Goal: Obtain resource: Download file/media

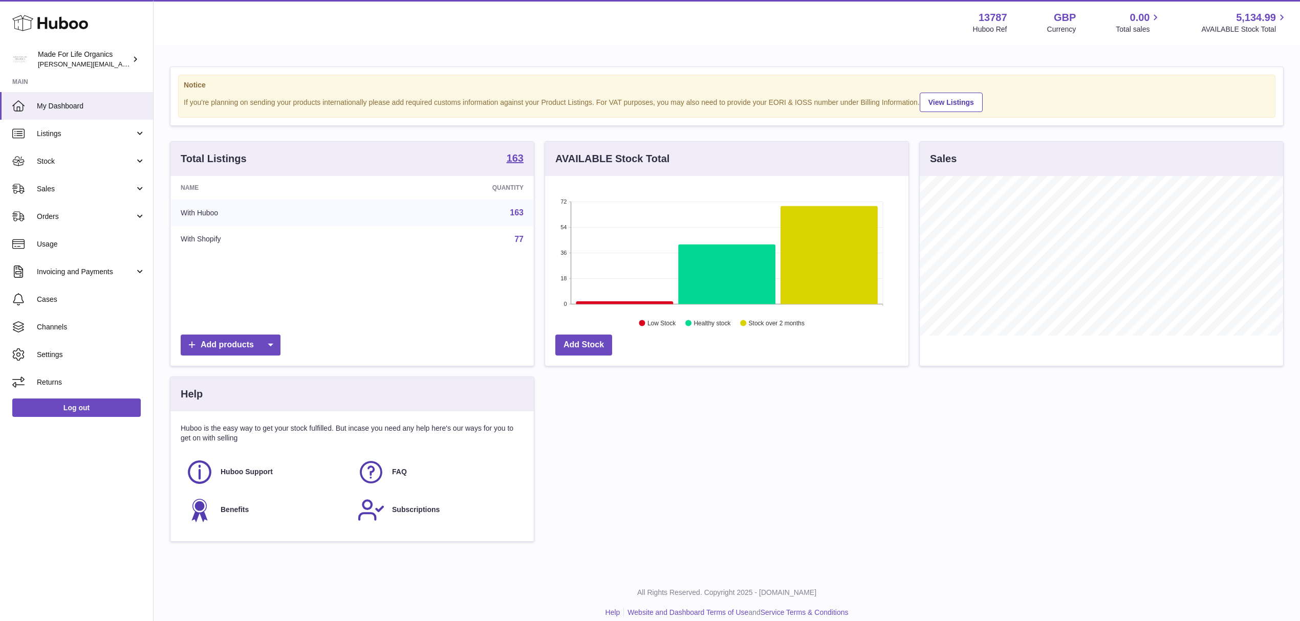
scroll to position [160, 363]
click at [111, 182] on link "Sales" at bounding box center [76, 189] width 153 height 28
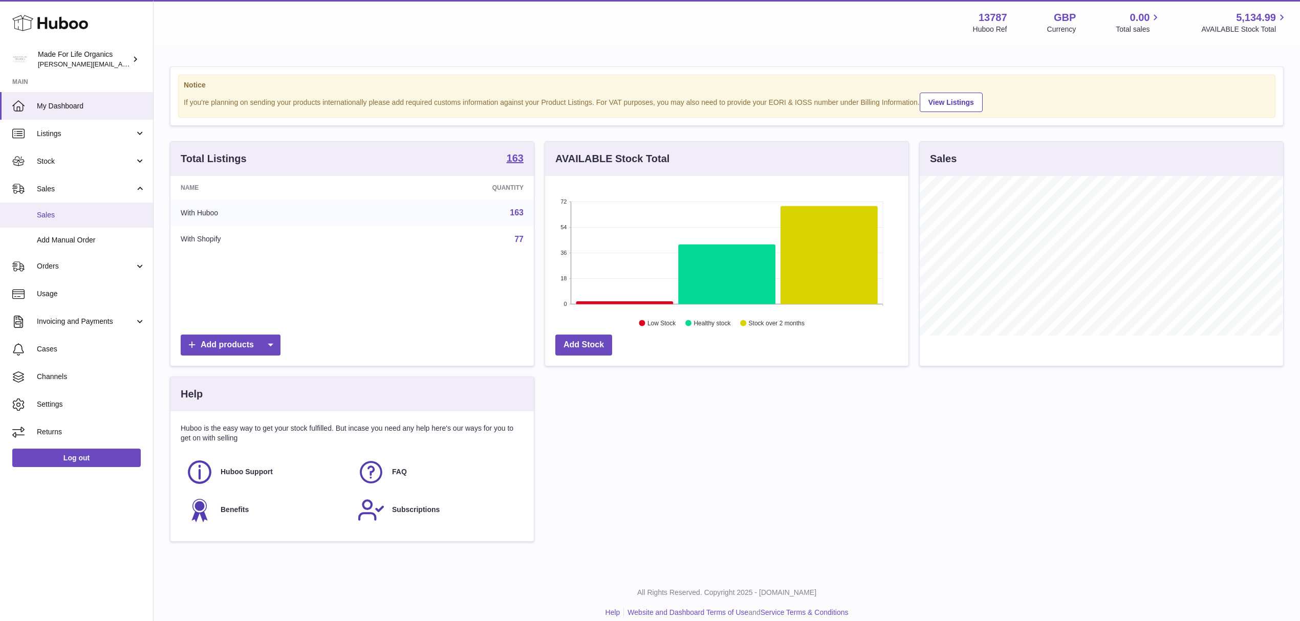
click at [78, 221] on link "Sales" at bounding box center [76, 215] width 153 height 25
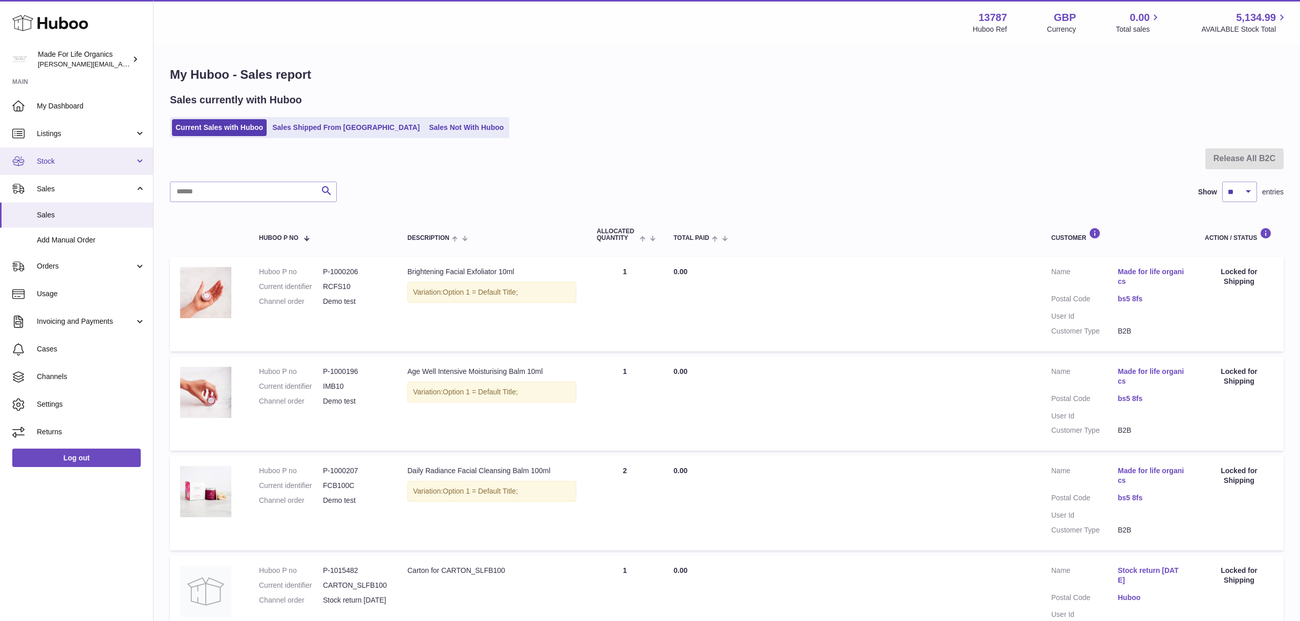
click at [95, 155] on link "Stock" at bounding box center [76, 161] width 153 height 28
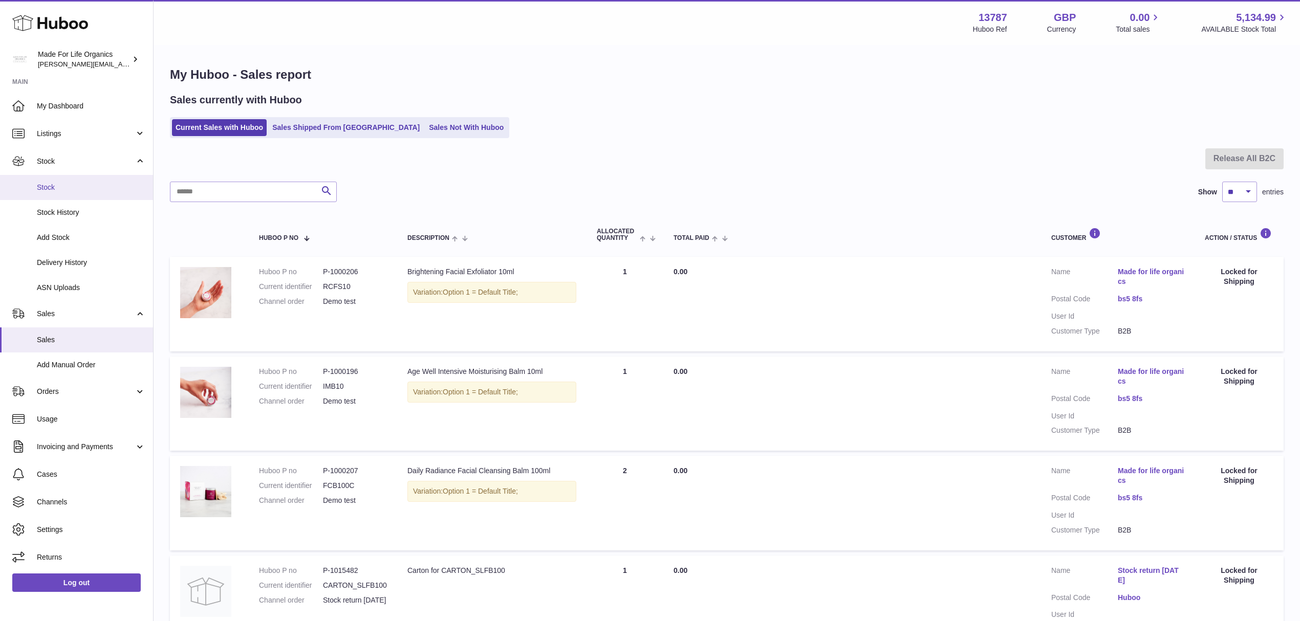
click at [92, 183] on span "Stock" at bounding box center [91, 188] width 109 height 10
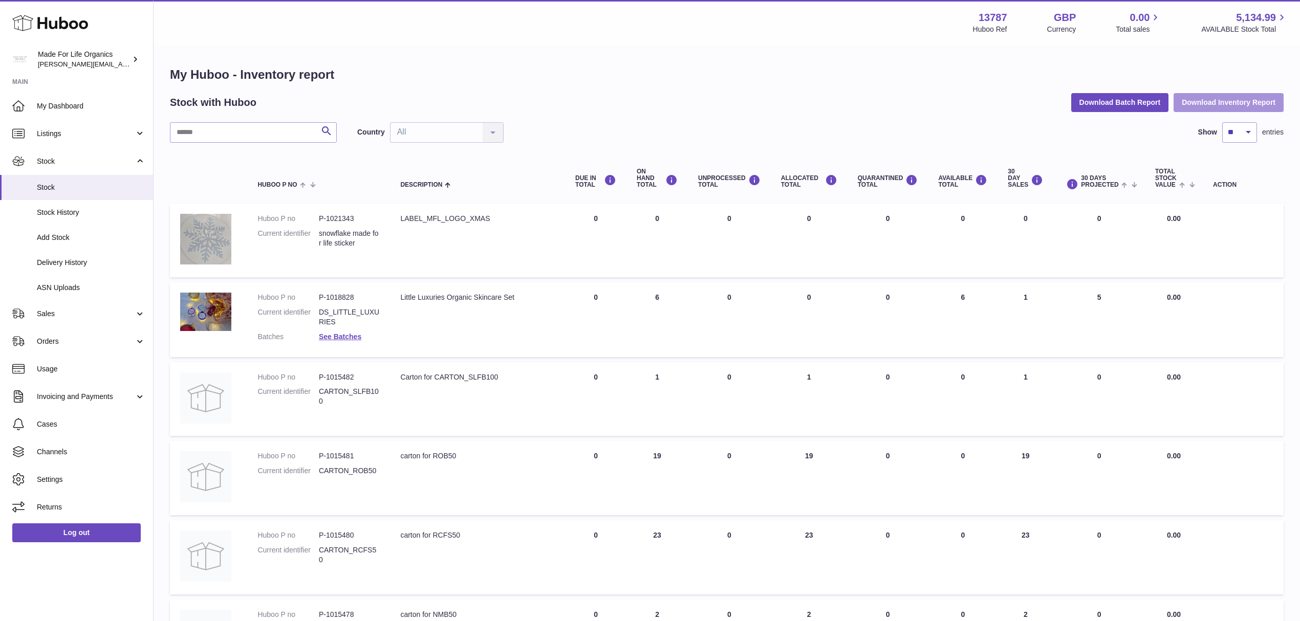
click at [1201, 96] on button "Download Inventory Report" at bounding box center [1229, 102] width 110 height 18
